Goal: Information Seeking & Learning: Learn about a topic

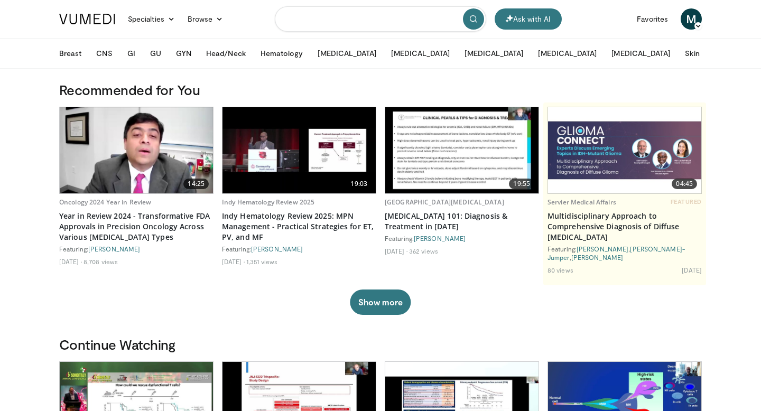
click at [298, 17] on input "Search topics, interventions" at bounding box center [380, 18] width 211 height 25
type input "**********"
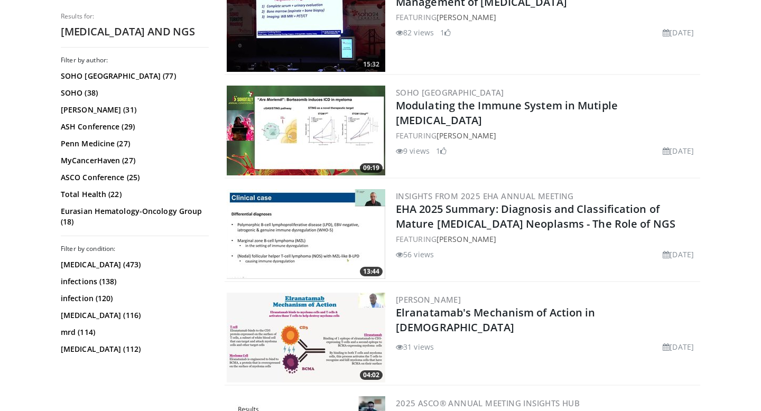
scroll to position [872, 0]
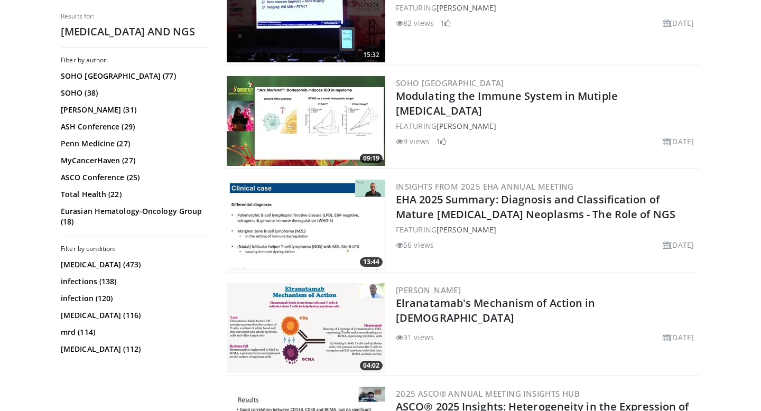
click at [487, 204] on link "EHA 2025 Summary: Diagnosis and Classification of Mature B-Cell Neoplasms - The…" at bounding box center [536, 206] width 280 height 29
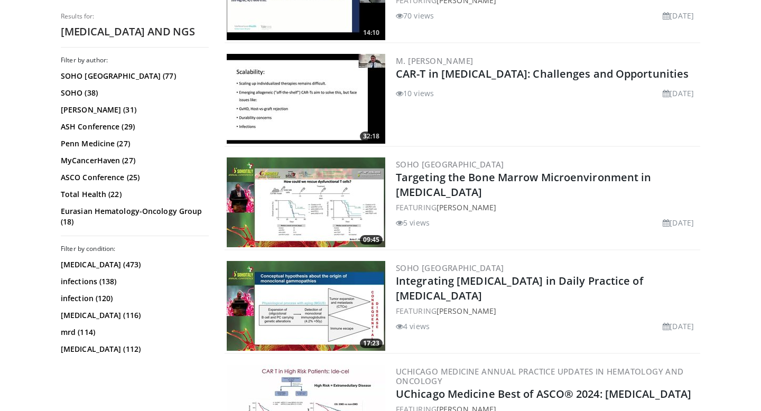
scroll to position [2386, 0]
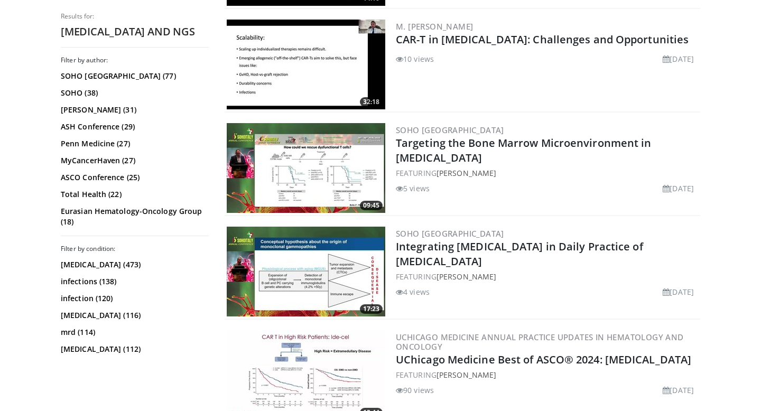
click at [538, 280] on div "FEATURING Bruno Paiva" at bounding box center [547, 276] width 302 height 11
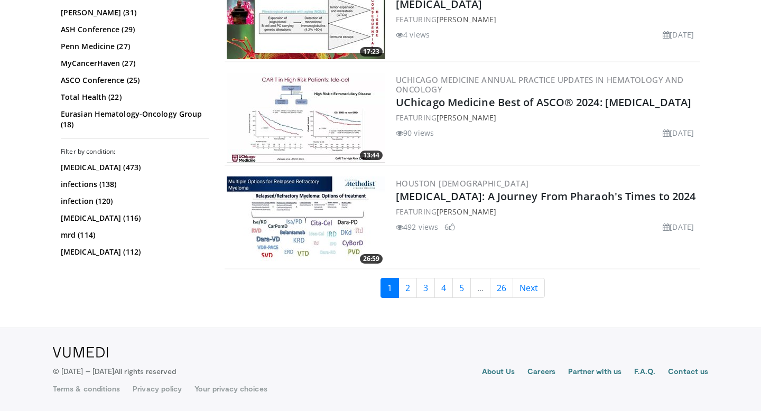
scroll to position [2638, 0]
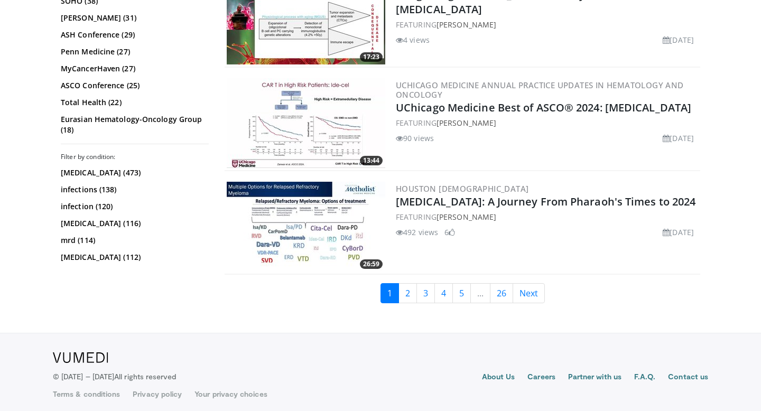
click at [324, 234] on img at bounding box center [306, 227] width 159 height 90
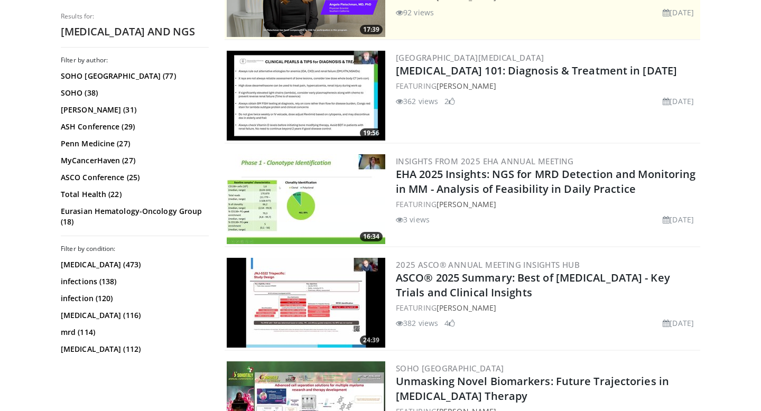
scroll to position [268, 0]
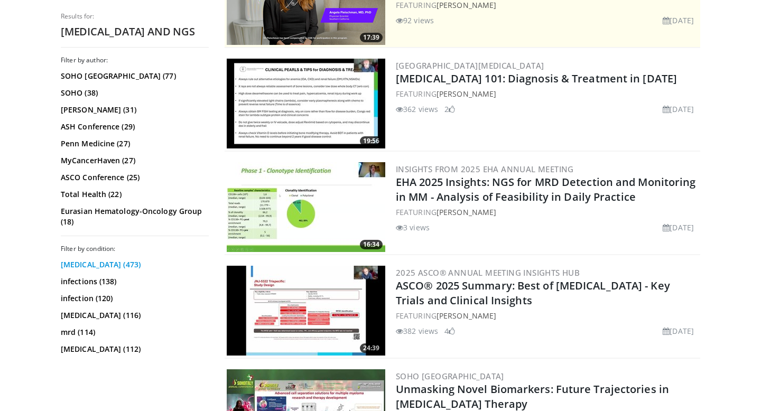
click at [84, 264] on link "myeloma (473)" at bounding box center [133, 265] width 145 height 11
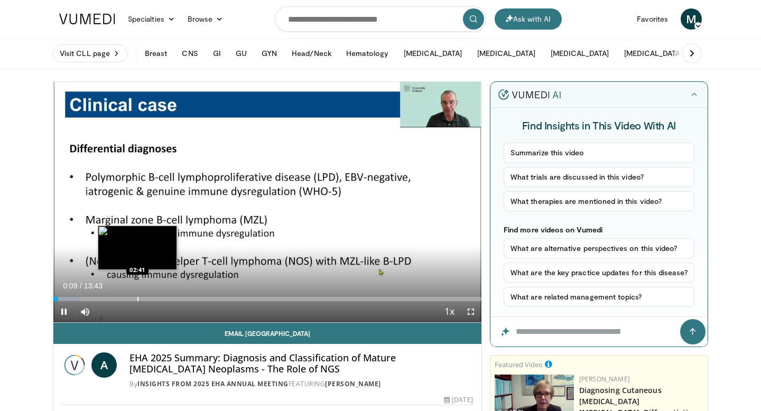
click at [137, 294] on div "Loaded : 6.01% 00:09 02:41" at bounding box center [267, 296] width 428 height 10
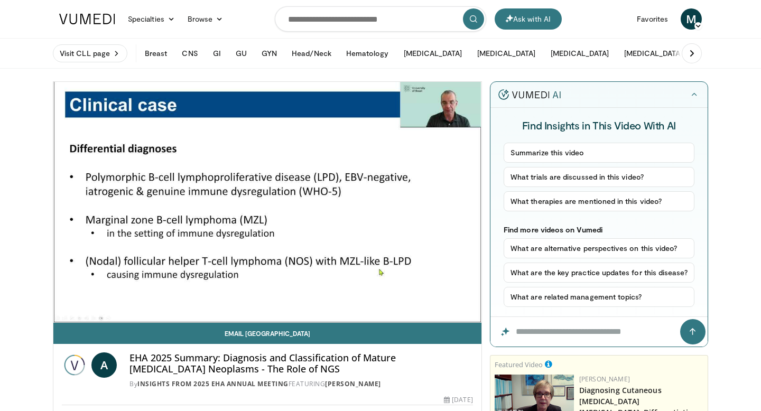
click at [251, 295] on div "10 seconds Tap to unmute" at bounding box center [267, 202] width 428 height 241
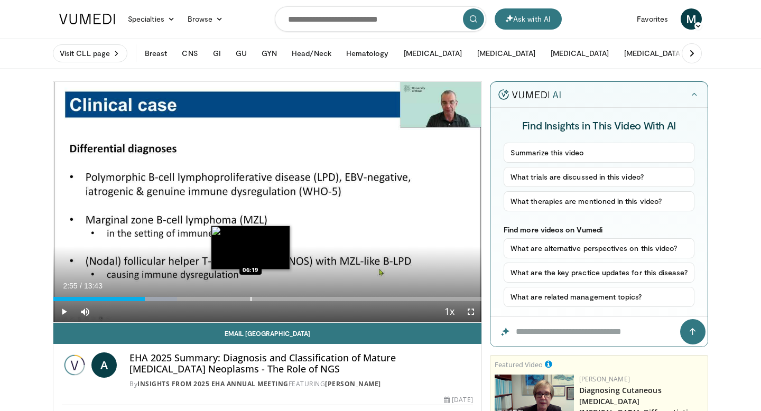
click at [251, 295] on div "Loaded : 28.89% 02:55 06:19" at bounding box center [267, 296] width 428 height 10
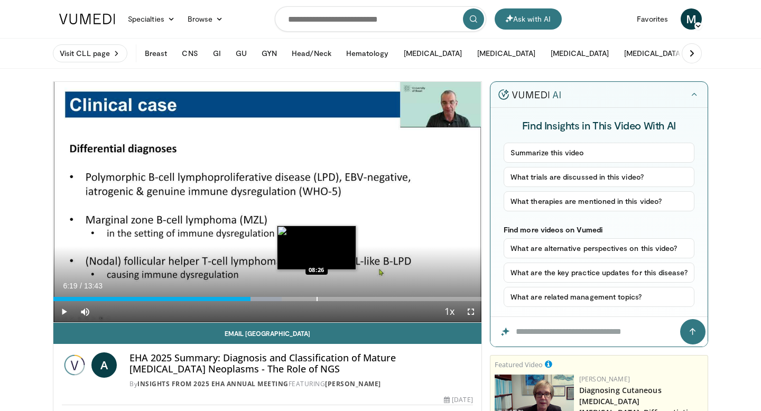
click at [317, 295] on div "Loaded : 53.41% 06:19 08:26" at bounding box center [267, 296] width 428 height 10
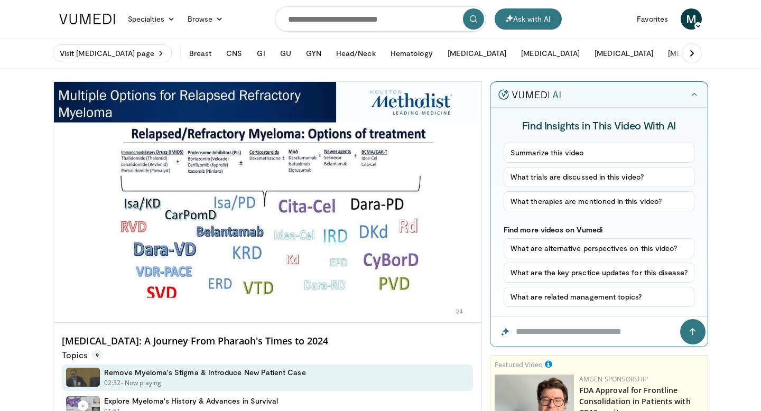
click at [269, 296] on div "10 seconds Tap to unmute" at bounding box center [267, 202] width 428 height 241
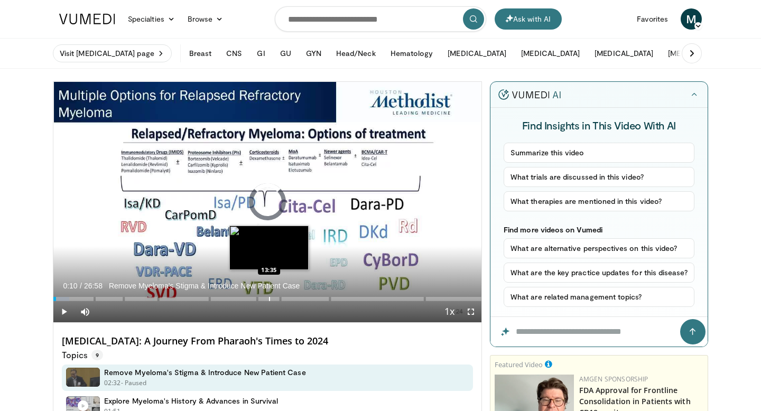
click at [269, 296] on div "Loaded : 3.70% 00:10 13:35" at bounding box center [267, 296] width 428 height 10
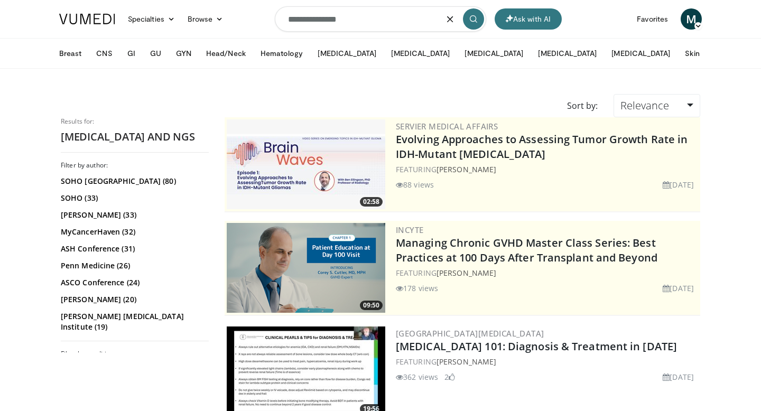
click at [369, 19] on input "**********" at bounding box center [380, 18] width 211 height 25
type input "**********"
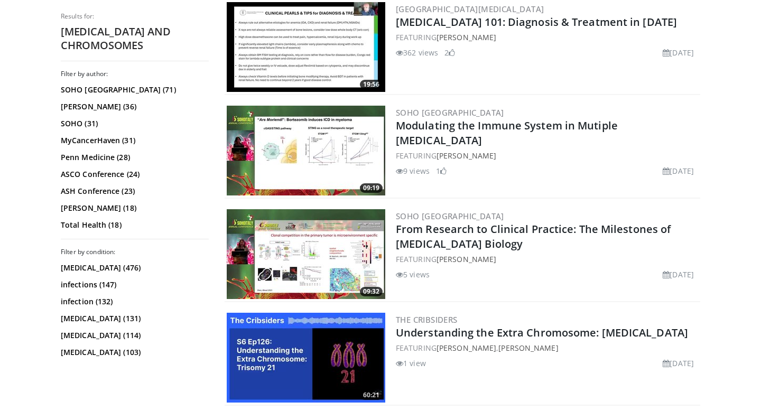
scroll to position [395, 0]
